Goal: Navigation & Orientation: Find specific page/section

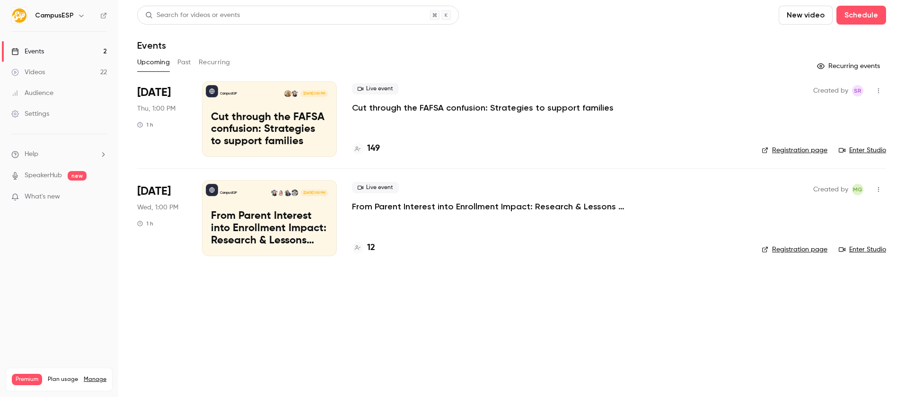
click at [793, 147] on link "Registration page" at bounding box center [795, 150] width 66 height 9
click at [862, 149] on link "Enter Studio" at bounding box center [862, 150] width 47 height 9
click at [798, 148] on link "Registration page" at bounding box center [791, 150] width 66 height 9
